Goal: Task Accomplishment & Management: Manage account settings

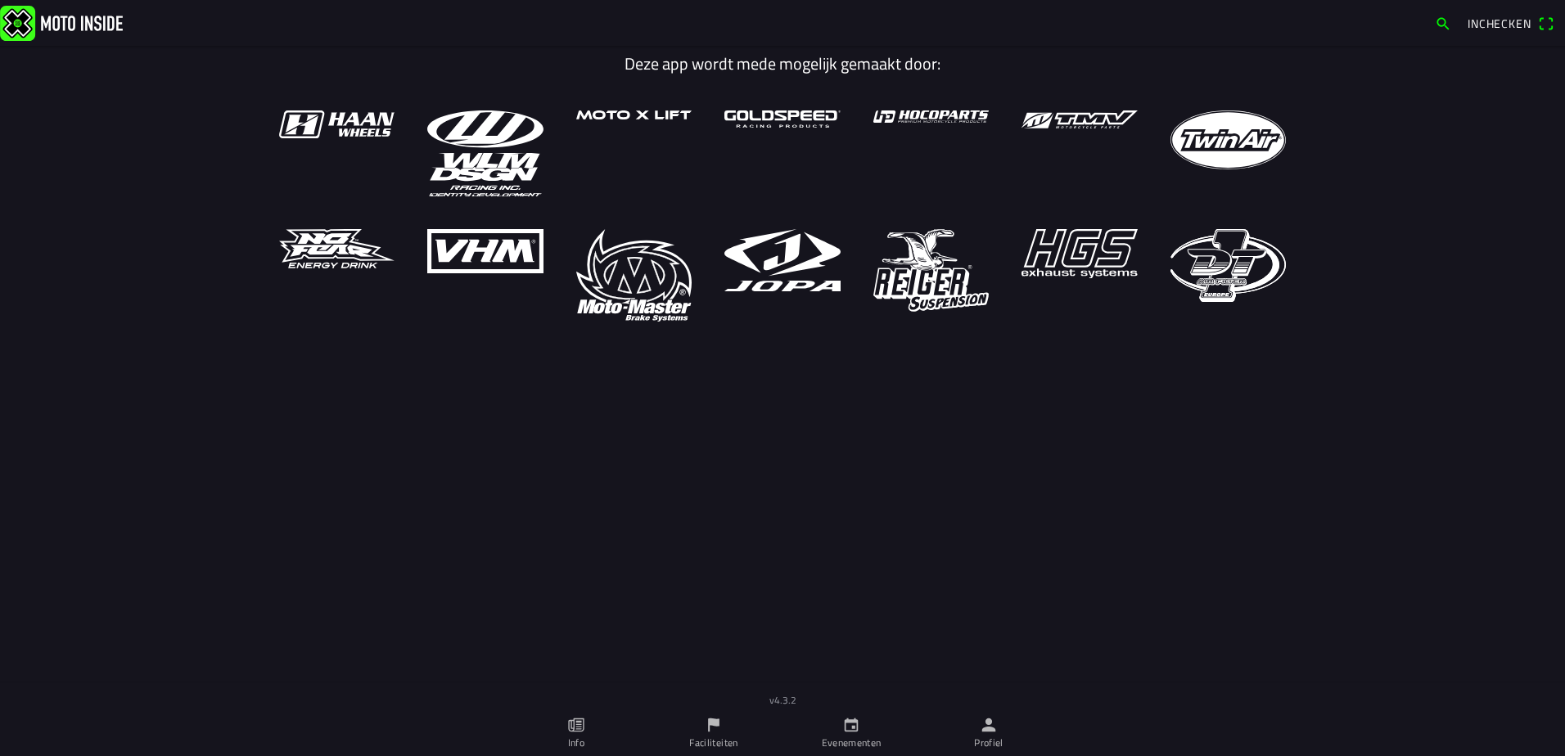
click at [986, 731] on icon "person" at bounding box center [989, 726] width 14 height 14
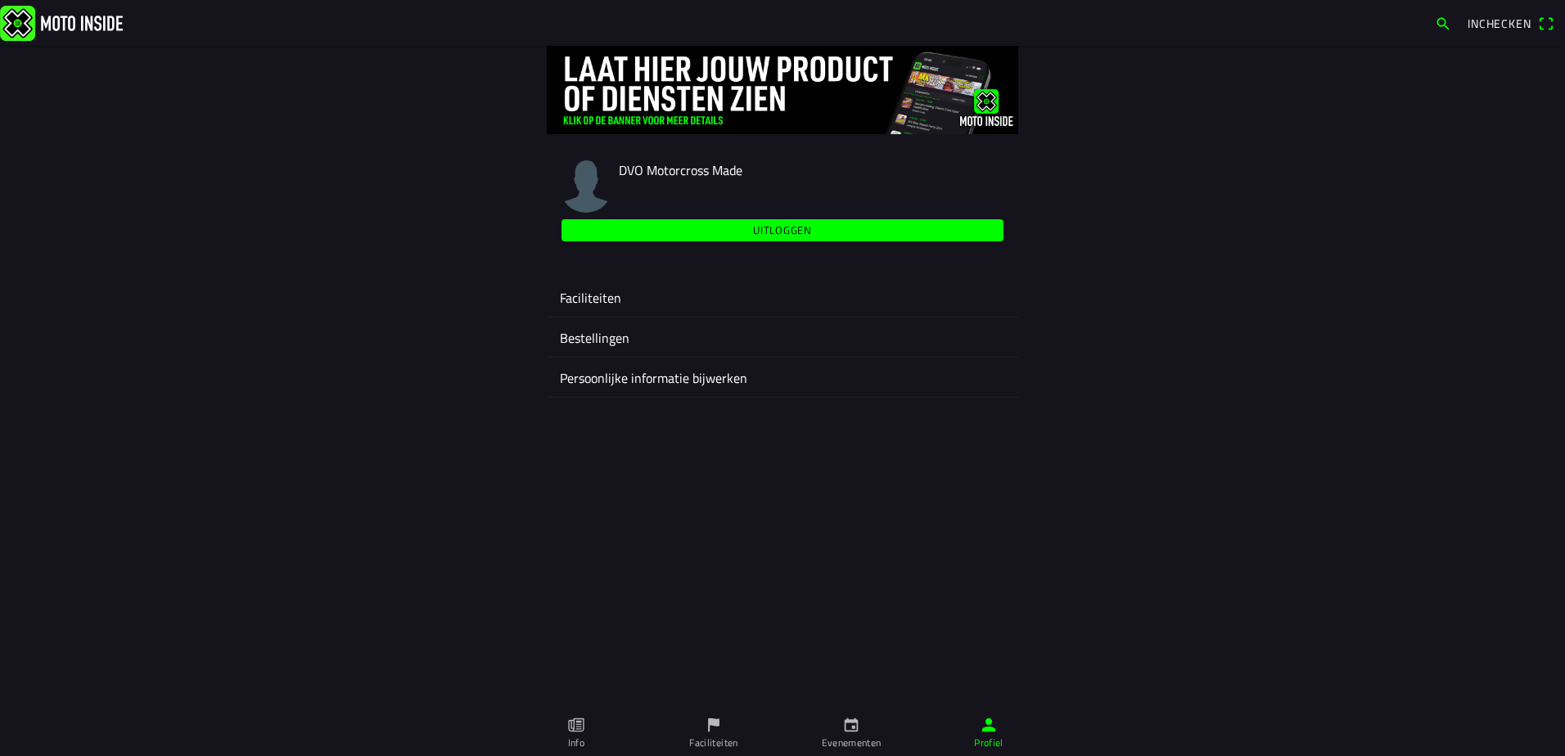
click at [600, 299] on ion-label "Faciliteiten" at bounding box center [782, 298] width 445 height 20
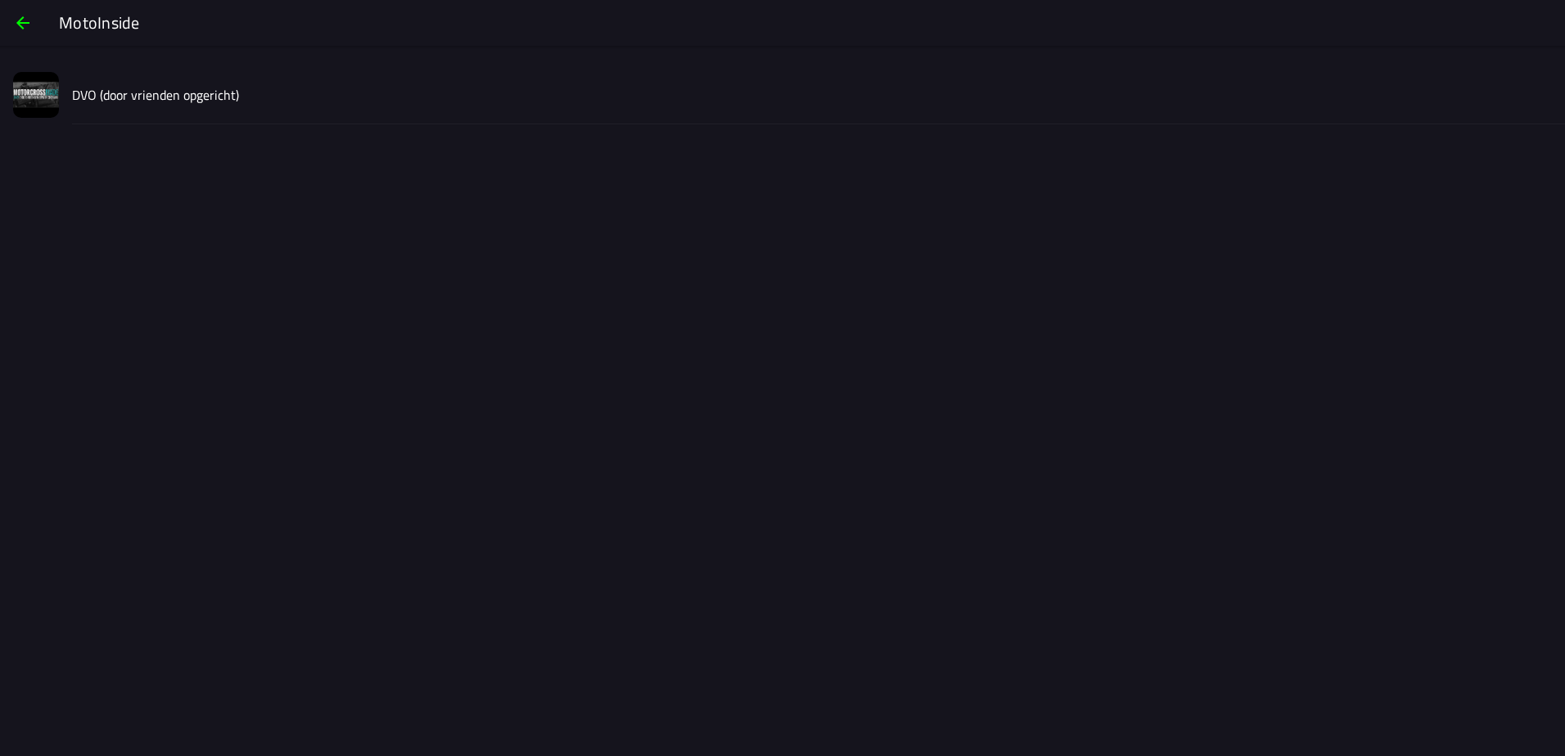
click at [0, 0] on slot "DVO (door vrienden opgericht)" at bounding box center [0, 0] width 0 height 0
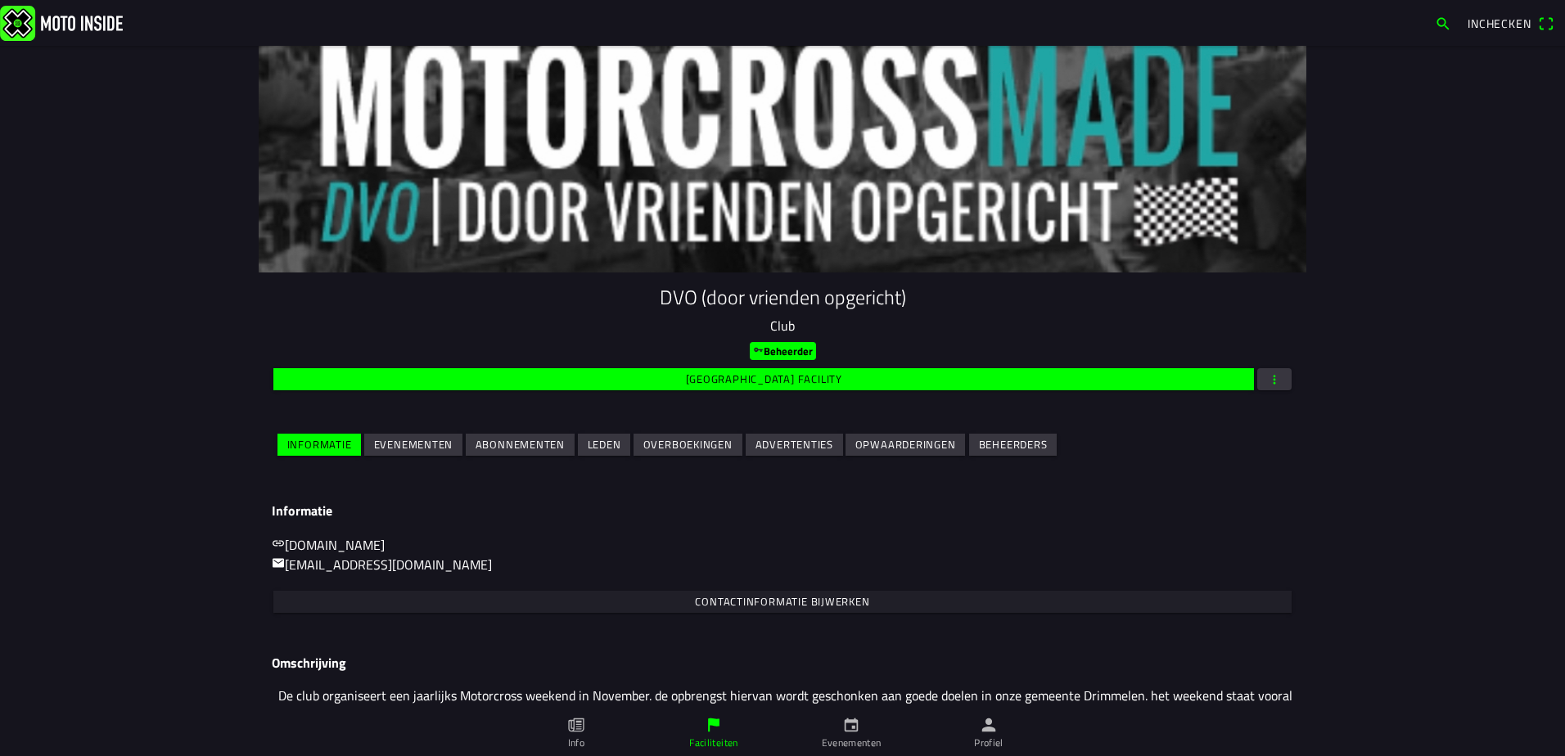
click at [0, 0] on slot "Evenementen" at bounding box center [0, 0] width 0 height 0
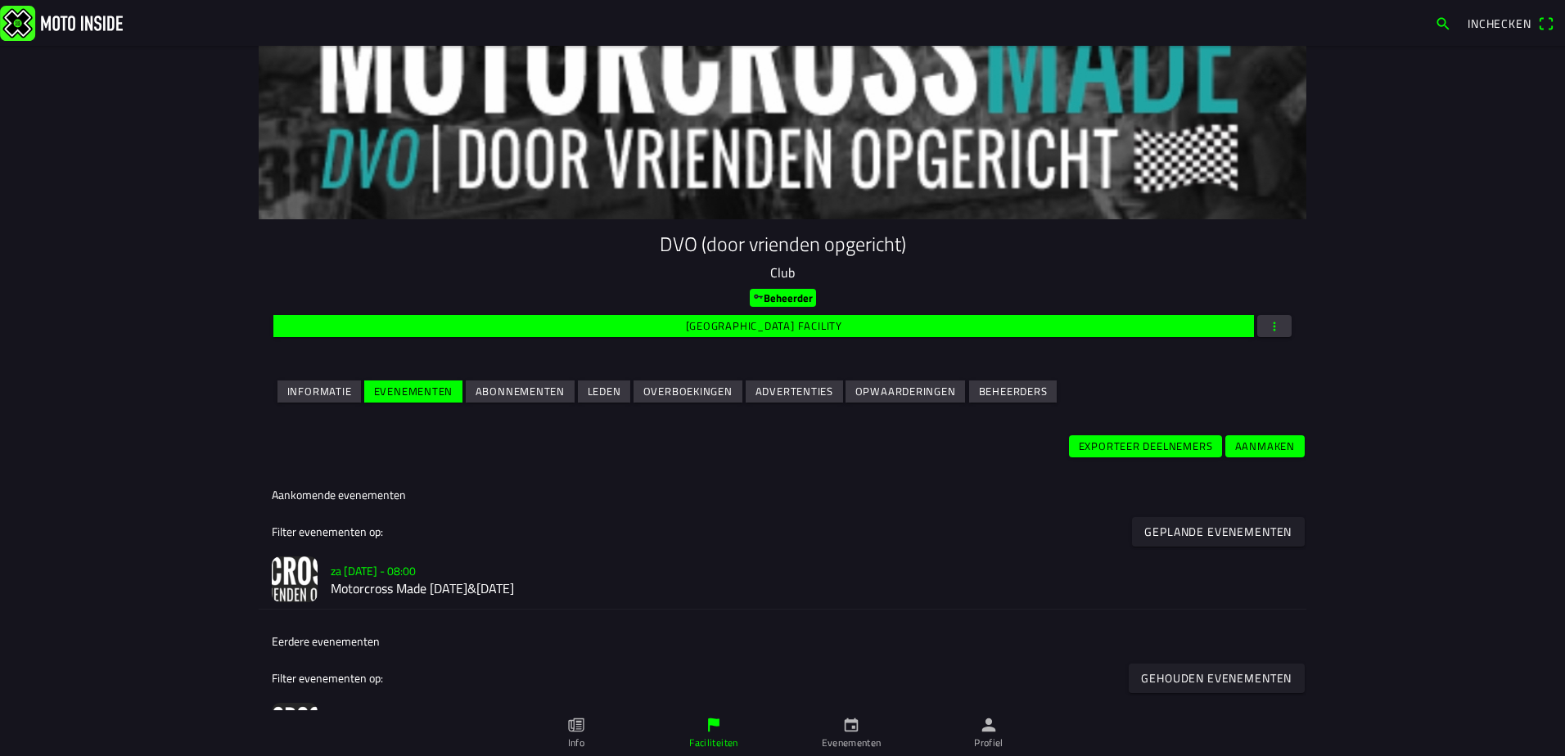
scroll to position [82, 0]
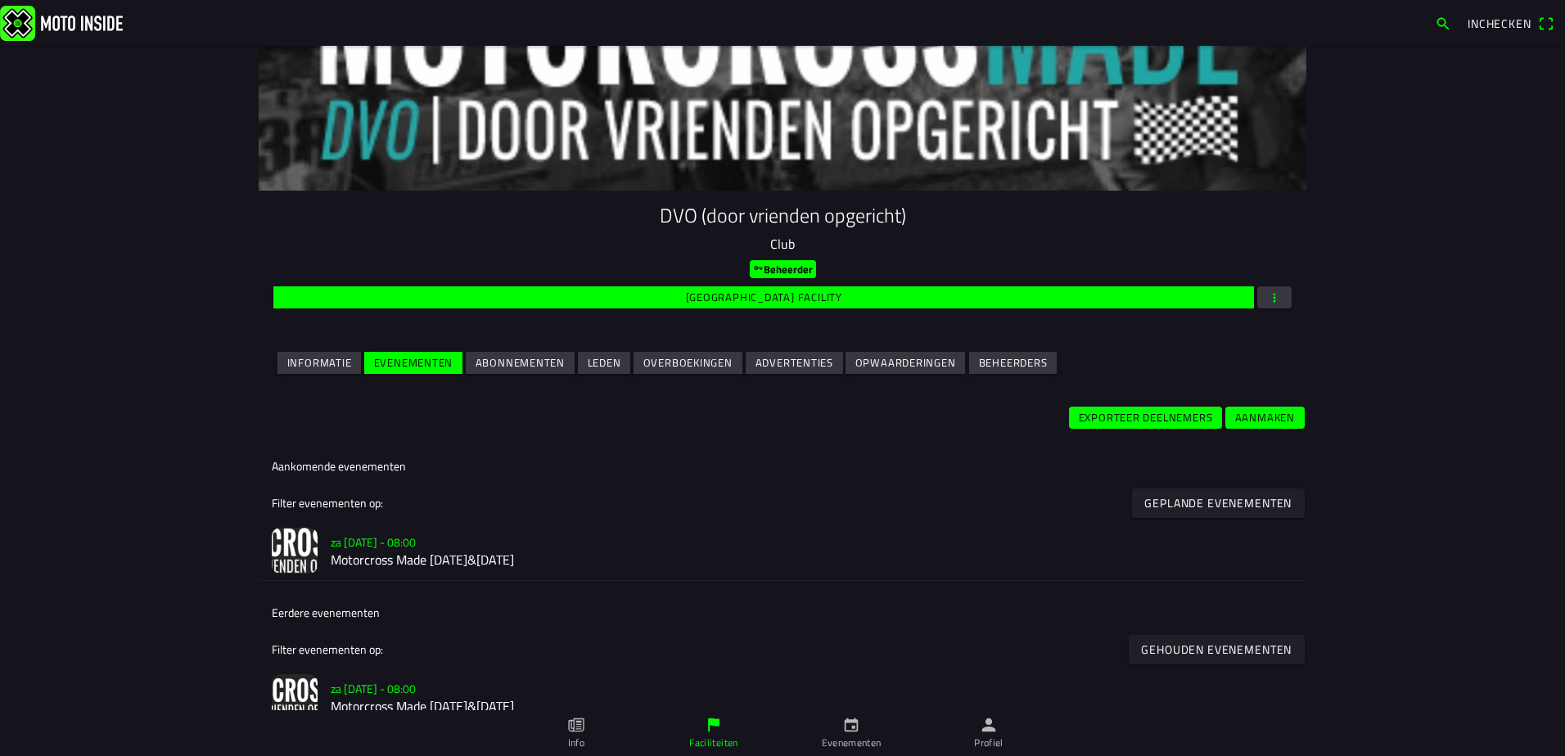
click at [727, 562] on h2 "Motorcross Made [DATE]&[DATE]" at bounding box center [812, 561] width 963 height 16
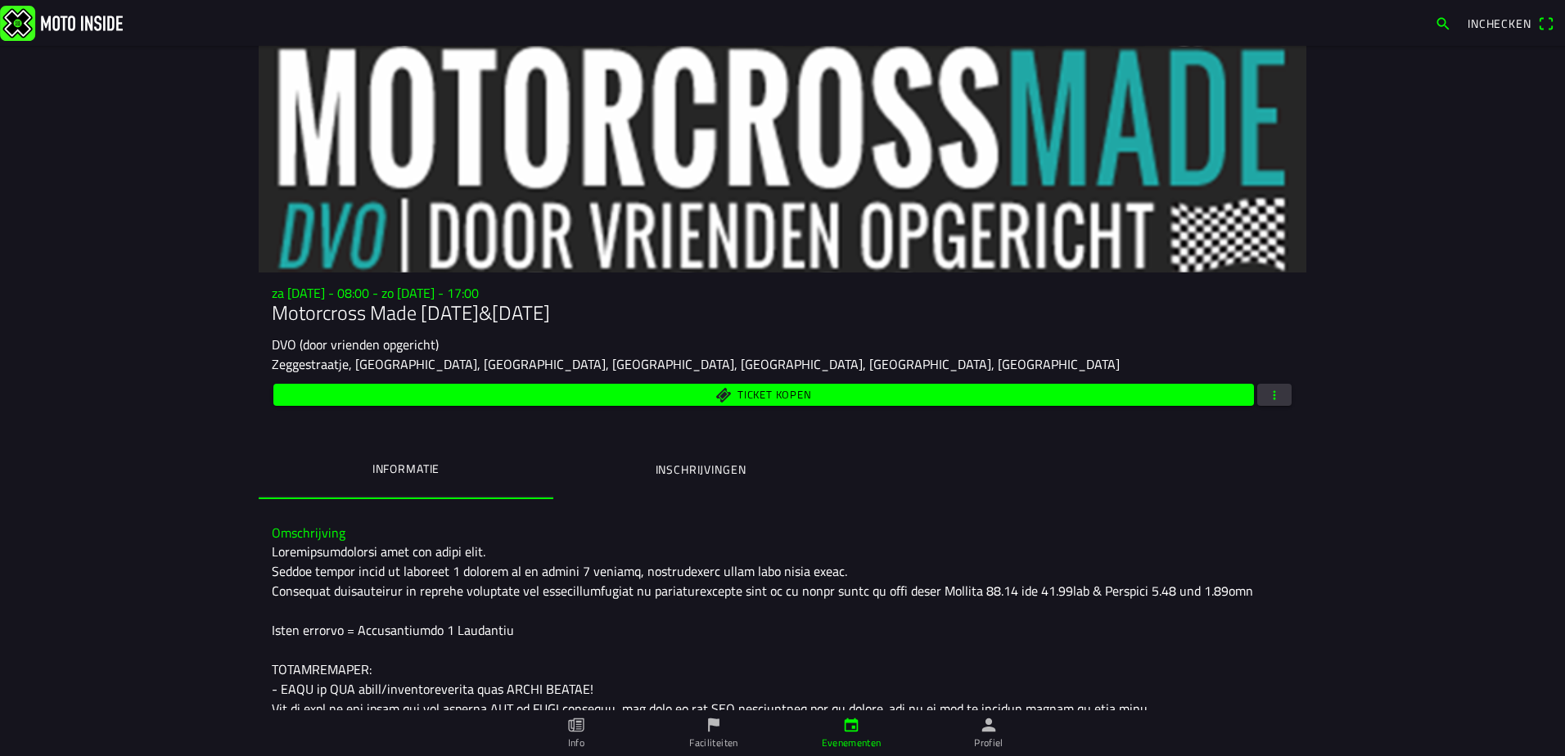
click at [1268, 400] on span "button" at bounding box center [1274, 395] width 15 height 22
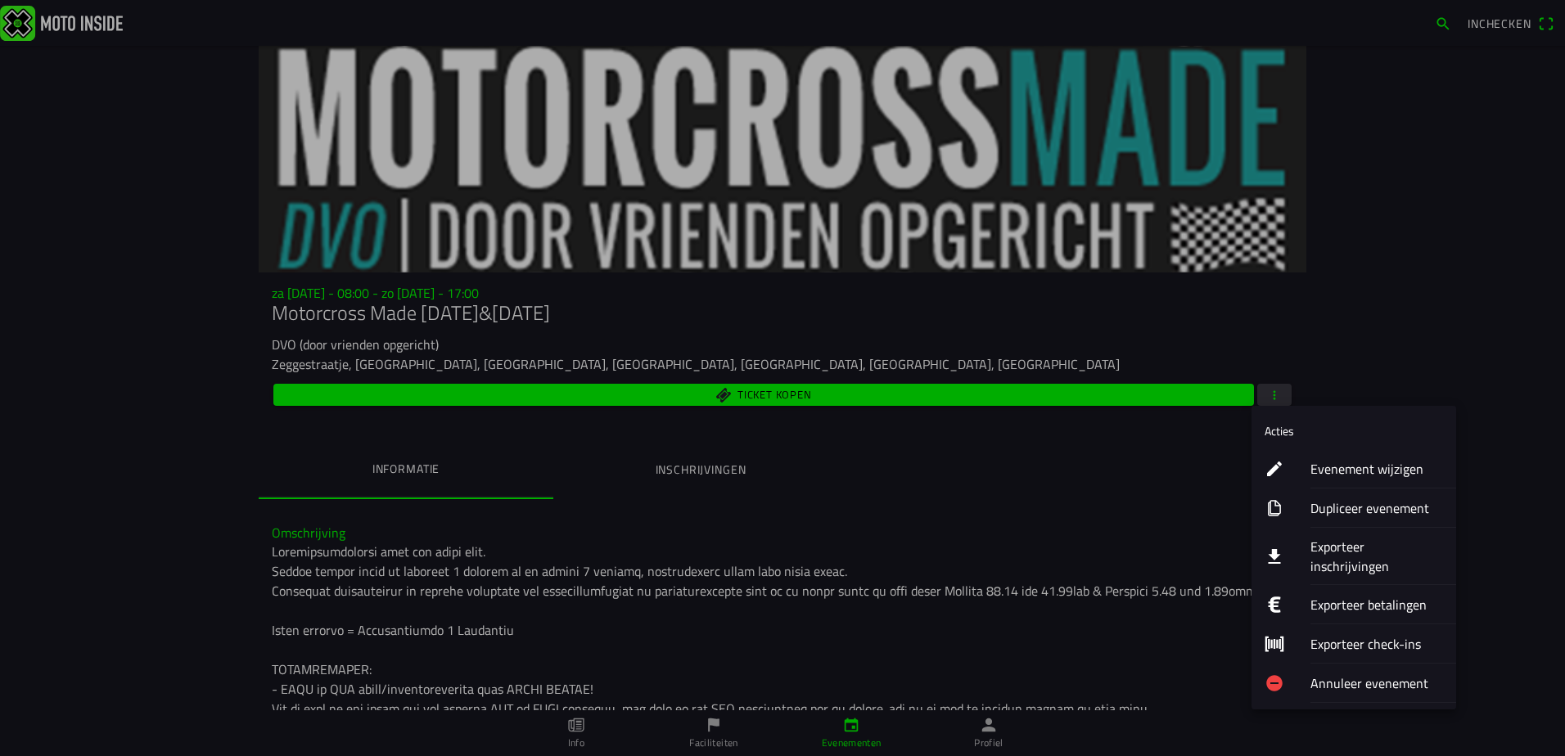
click at [1342, 545] on ion-label "Exporteer inschrijvingen" at bounding box center [1377, 556] width 133 height 39
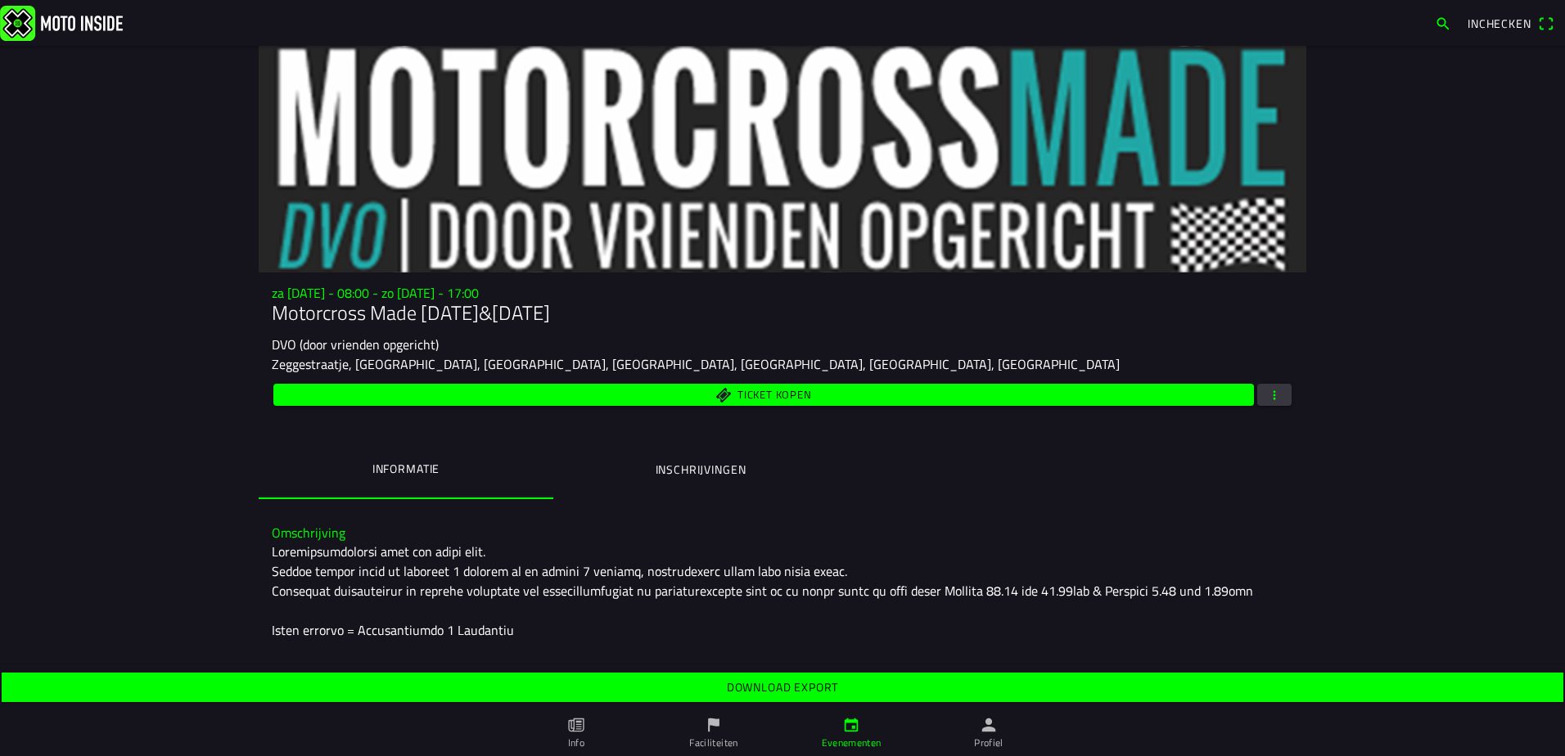
click at [0, 0] on slot "Download export" at bounding box center [0, 0] width 0 height 0
